Goal: Find specific page/section: Find specific page/section

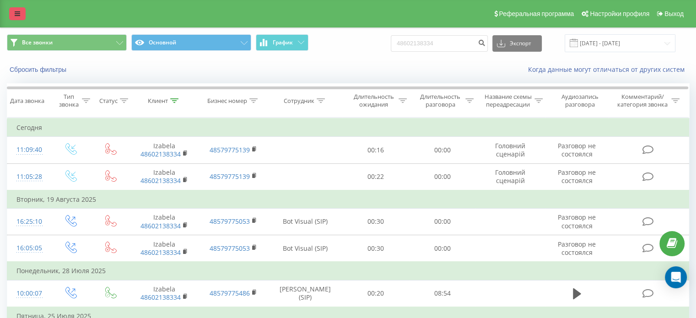
click at [18, 9] on link at bounding box center [17, 13] width 16 height 13
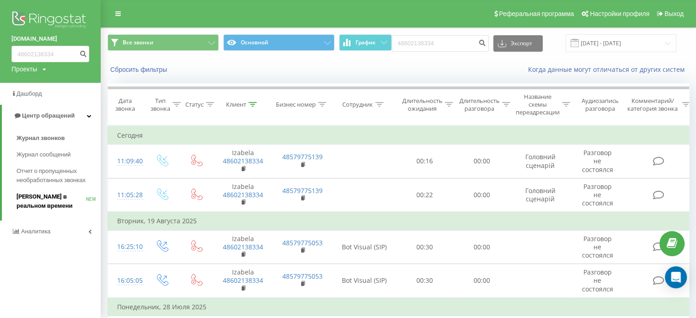
click at [43, 189] on link "Звонки в реальном времени NEW" at bounding box center [58, 202] width 84 height 26
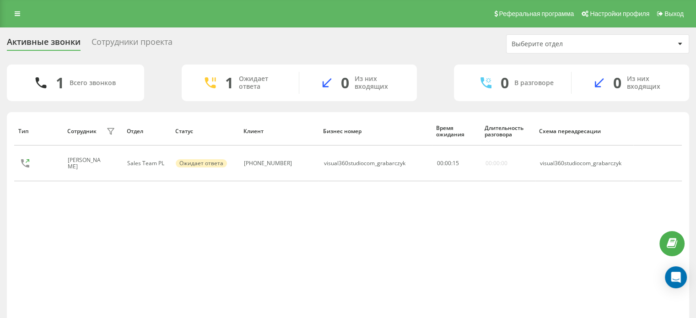
click at [112, 43] on div "Сотрудники проекта" at bounding box center [132, 44] width 81 height 14
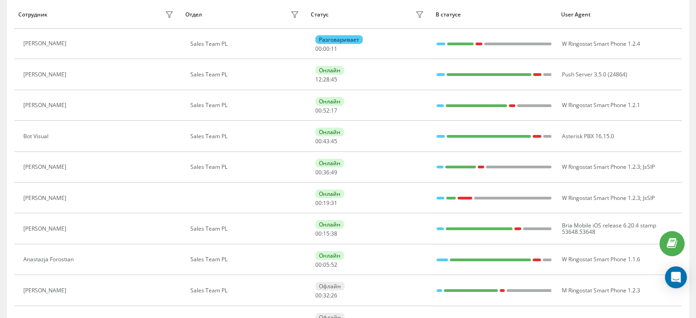
scroll to position [116, 0]
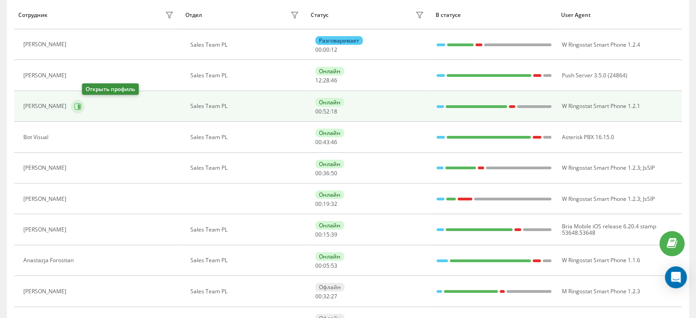
click at [81, 103] on icon at bounding box center [77, 106] width 7 height 7
